Goal: Navigation & Orientation: Go to known website

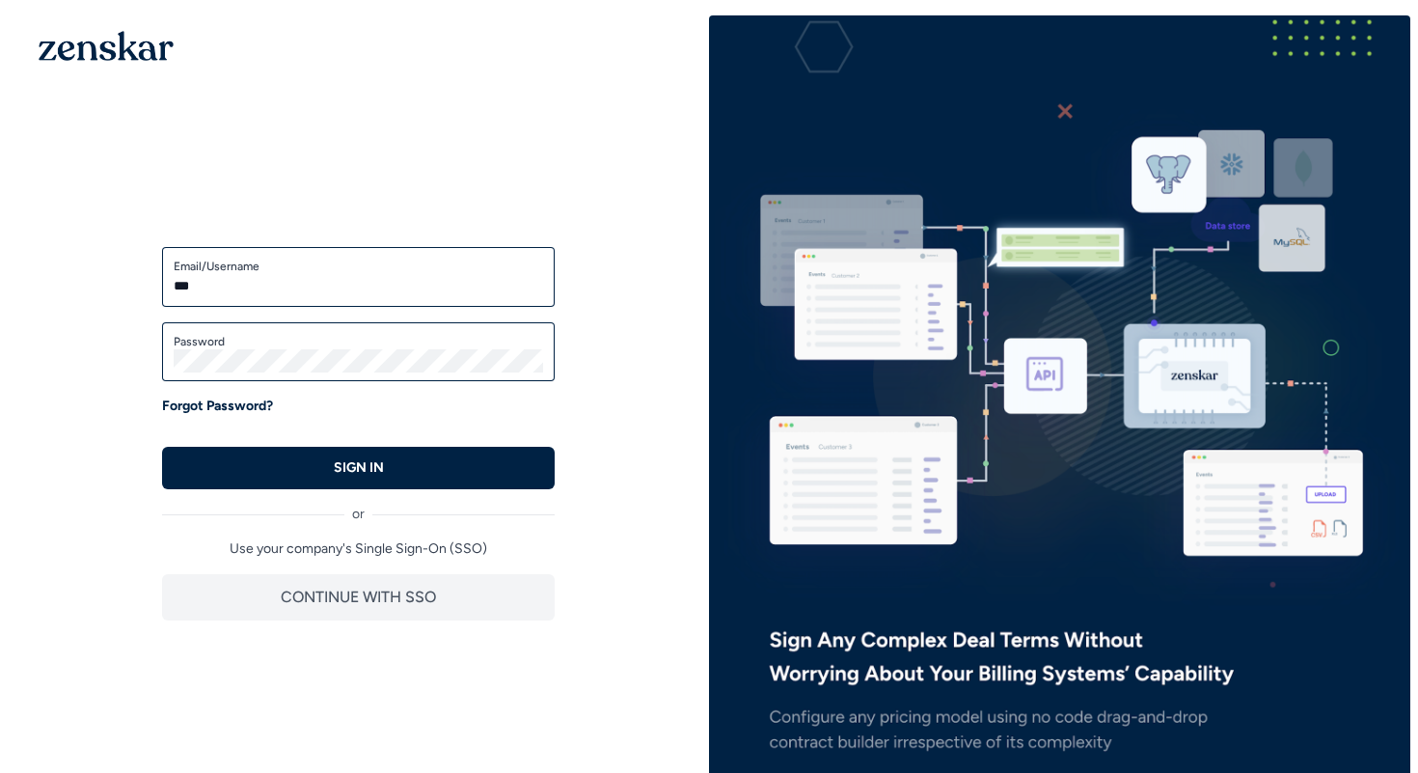
type input "**********"
click at [162, 447] on button "SIGN IN" at bounding box center [358, 468] width 393 height 42
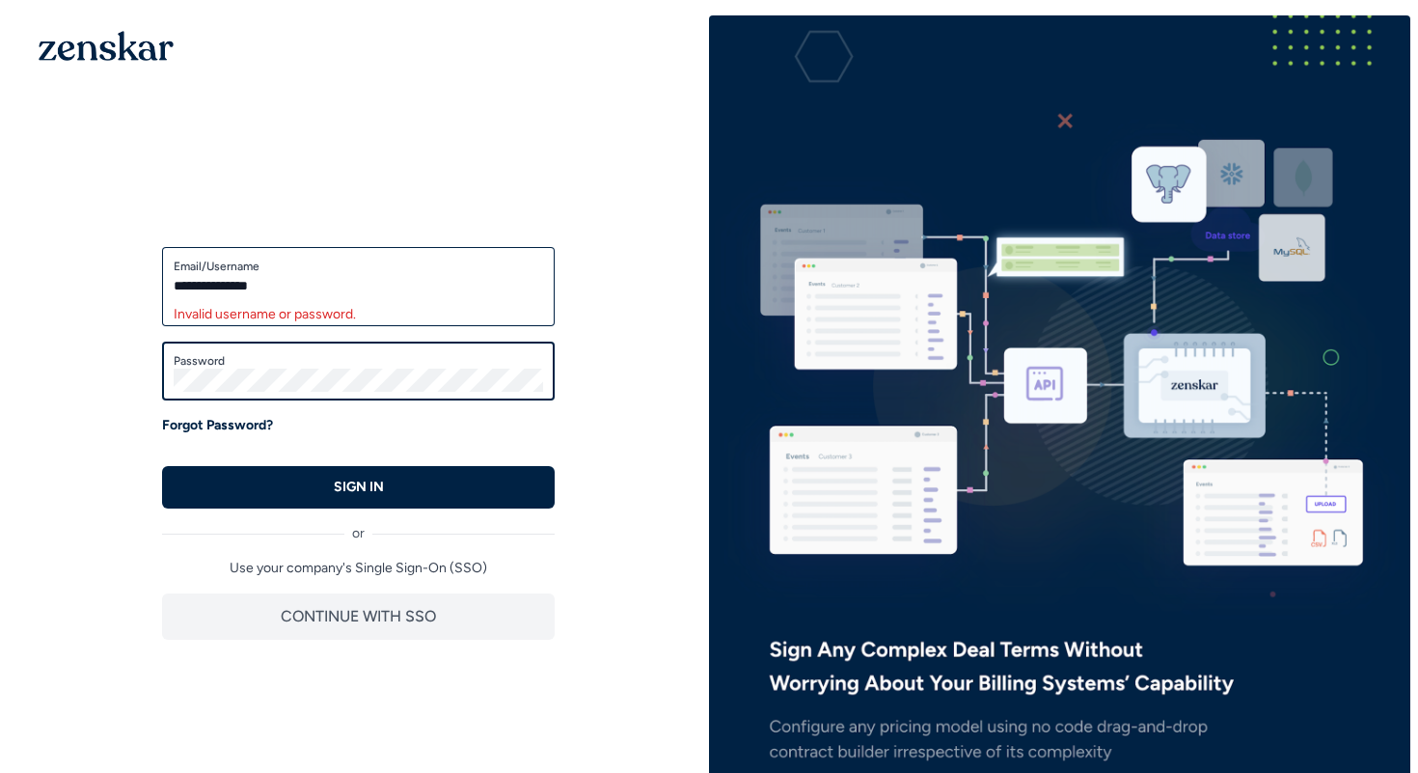
click at [162, 466] on button "SIGN IN" at bounding box center [358, 487] width 393 height 42
